Goal: Task Accomplishment & Management: Use online tool/utility

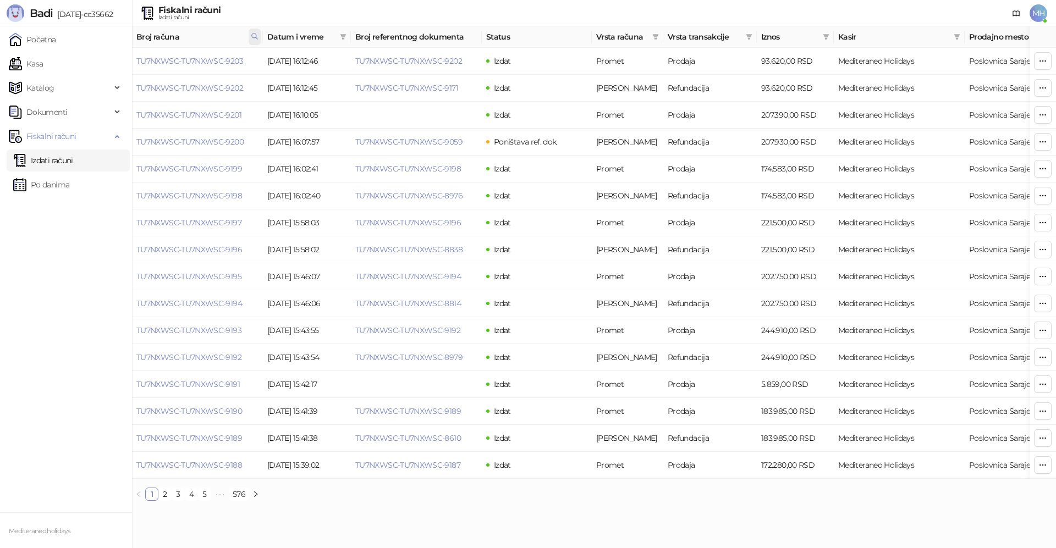
click at [257, 37] on icon at bounding box center [255, 36] width 8 height 8
drag, startPoint x: 228, startPoint y: 58, endPoint x: 88, endPoint y: 79, distance: 141.2
click at [88, 79] on body "Badi [DATE]-cc35662 Početna Kasa Katalog Dokumenti Fiskalni računi Izdati račun…" at bounding box center [528, 255] width 1056 height 510
type input "****"
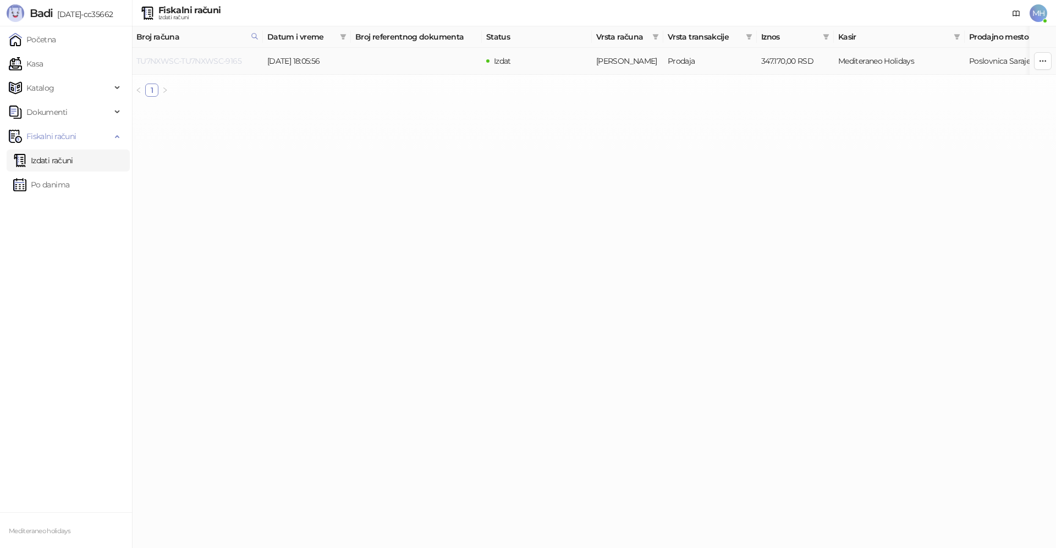
click at [200, 60] on link "TU7NXWSC-TU7NXWSC-9165" at bounding box center [188, 61] width 105 height 10
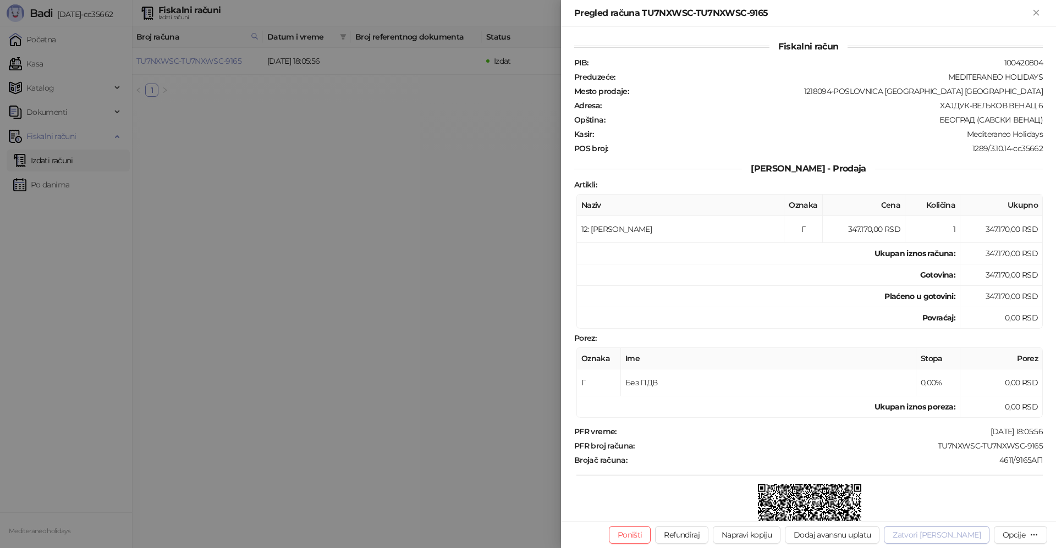
click at [942, 536] on button "Zatvori [PERSON_NAME]" at bounding box center [937, 535] width 106 height 18
type input "**********"
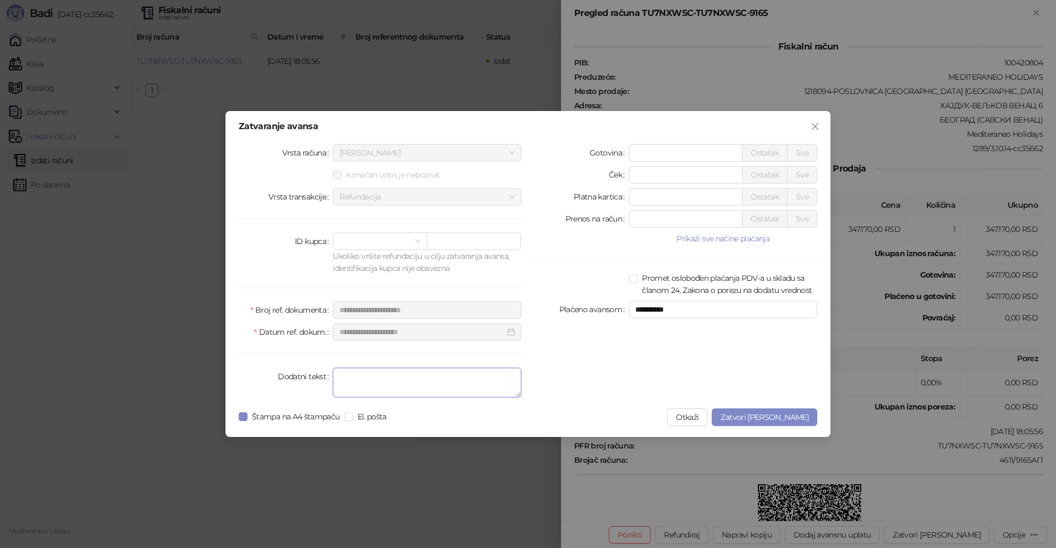
click at [449, 389] on textarea "Dodatni tekst" at bounding box center [427, 383] width 189 height 30
type textarea "*******"
click at [764, 417] on span "Zatvori [PERSON_NAME]" at bounding box center [765, 418] width 88 height 10
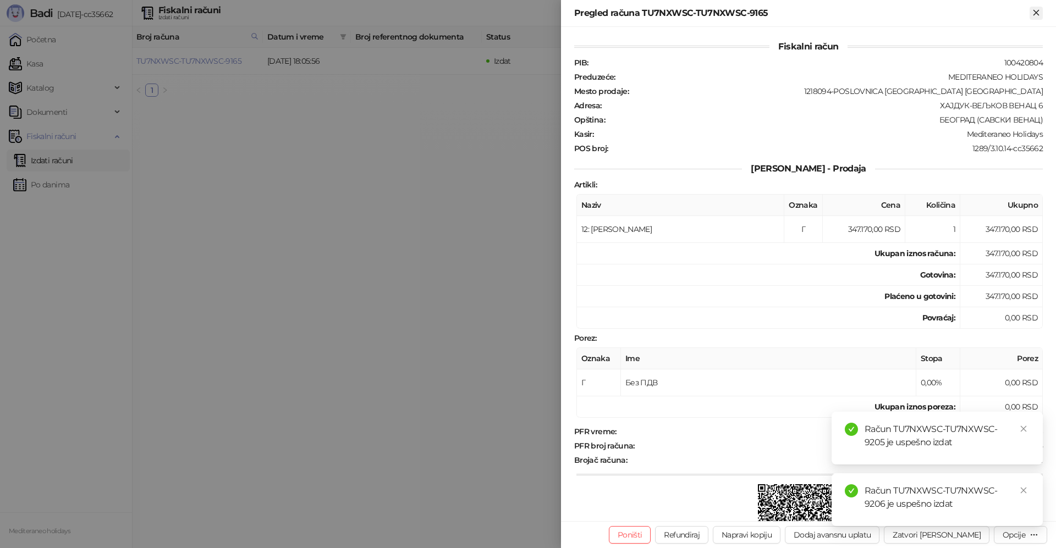
click at [1035, 14] on icon "Zatvori" at bounding box center [1035, 12] width 5 height 5
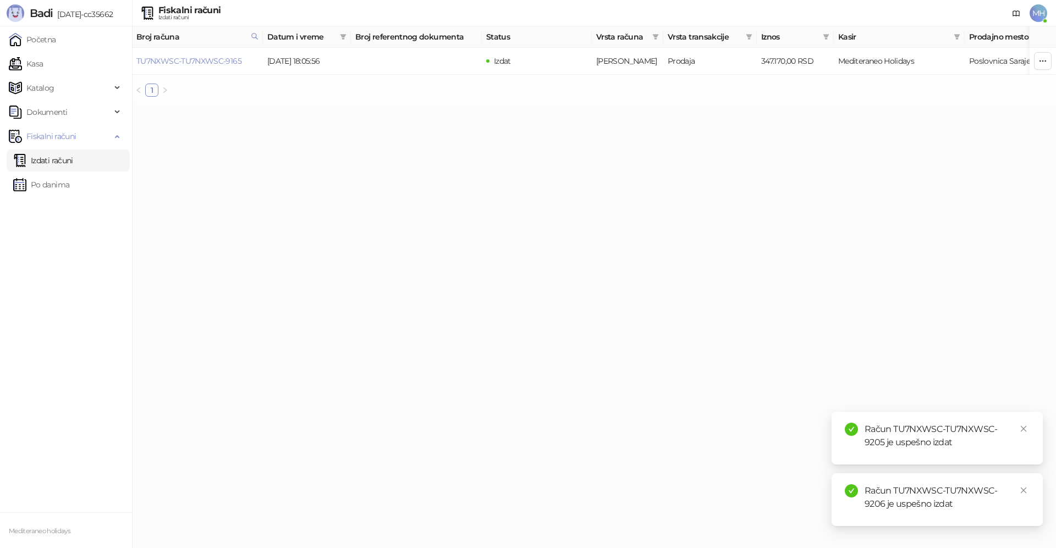
click at [72, 158] on link "Izdati računi" at bounding box center [43, 161] width 60 height 22
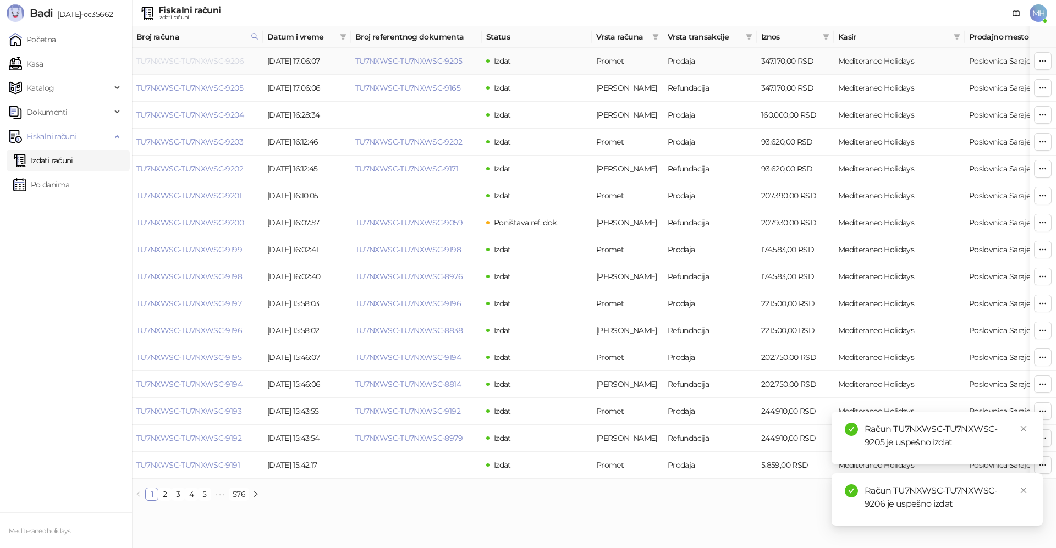
click at [217, 61] on link "TU7NXWSC-TU7NXWSC-9206" at bounding box center [189, 61] width 107 height 10
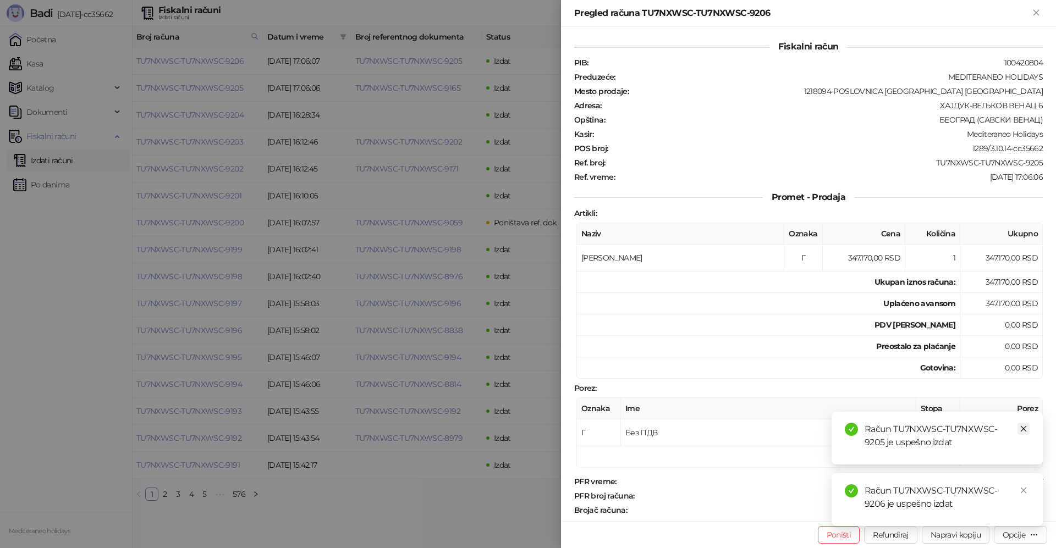
click at [1020, 426] on icon "close" at bounding box center [1024, 429] width 8 height 8
click at [1021, 492] on icon "close" at bounding box center [1024, 491] width 8 height 8
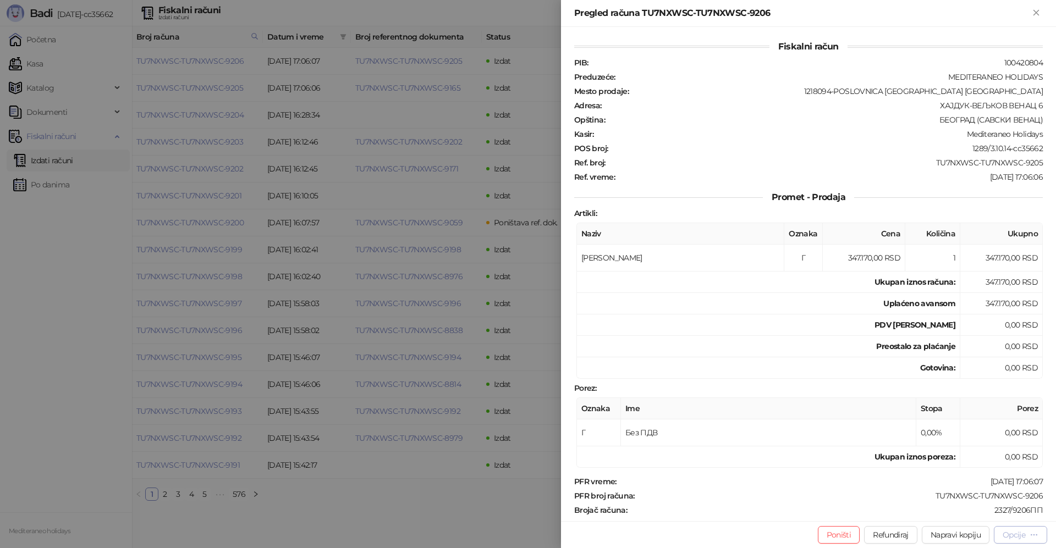
click at [1028, 537] on div "Opcije" at bounding box center [1021, 535] width 36 height 10
click at [994, 516] on span "Preuzmi u PDF formatu" at bounding box center [982, 513] width 113 height 12
